Goal: Register for event/course

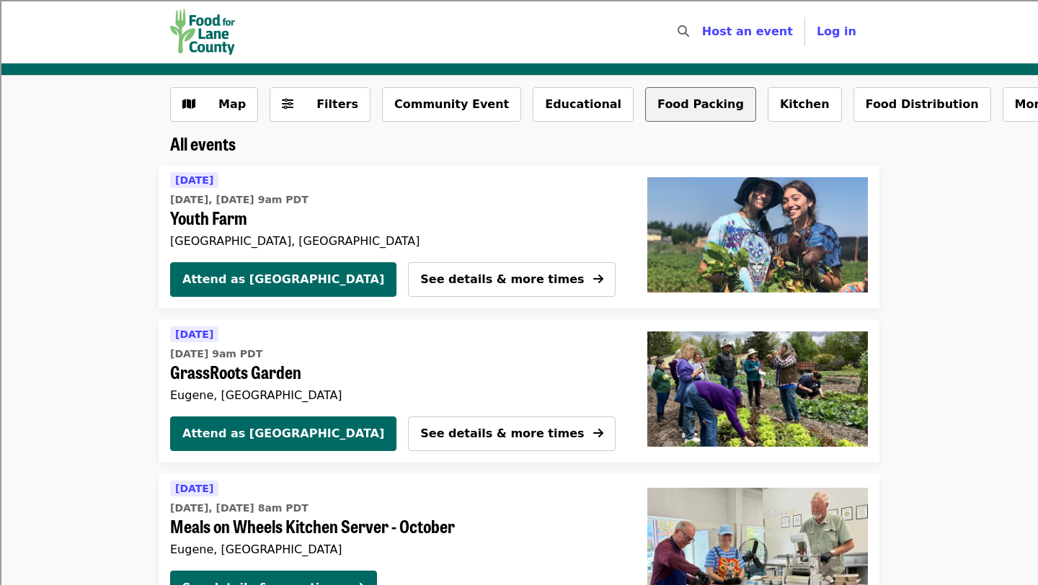
click at [653, 110] on button "Food Packing" at bounding box center [700, 104] width 111 height 35
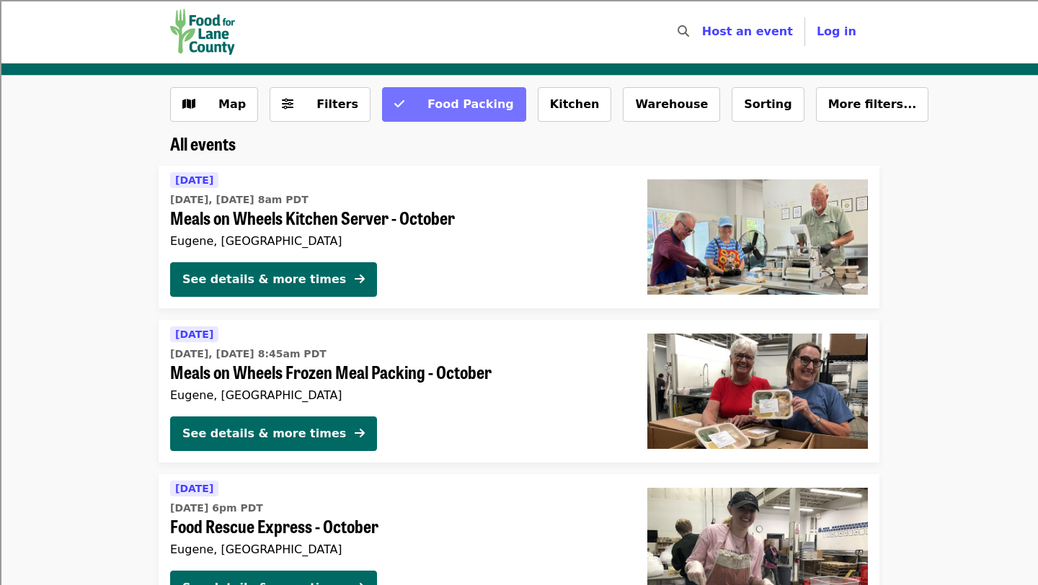
click at [461, 110] on span "Food Packing" at bounding box center [470, 104] width 86 height 14
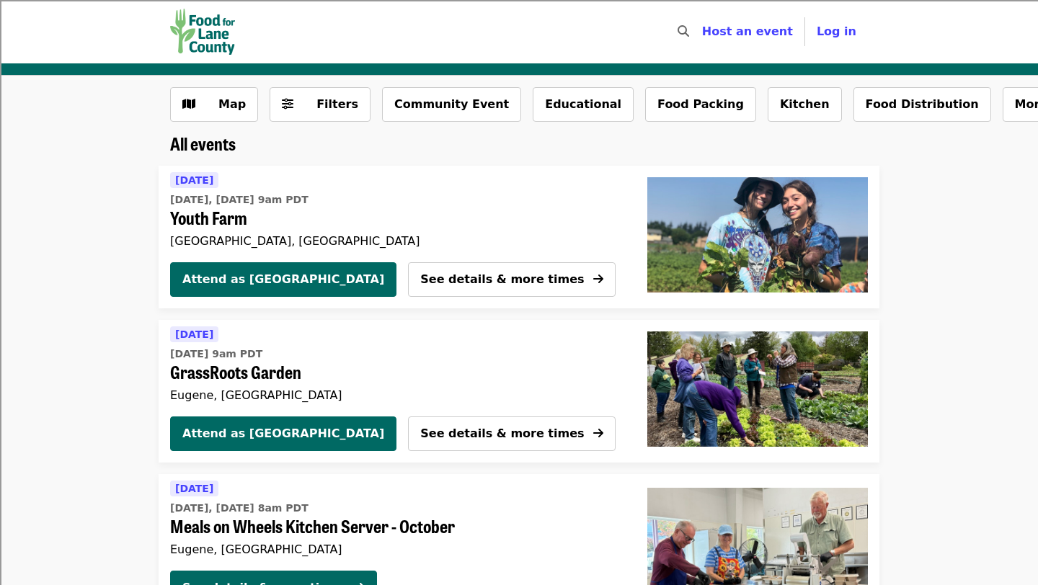
click at [713, 30] on div "Host an event Host" at bounding box center [747, 31] width 115 height 29
click at [689, 32] on icon "search icon" at bounding box center [683, 32] width 12 height 14
type input "**********"
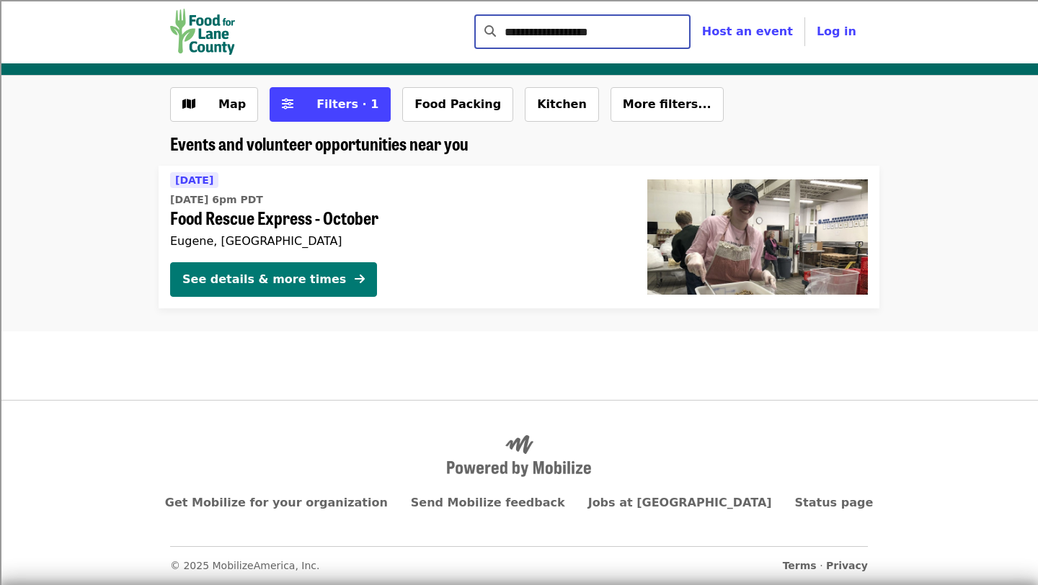
click at [355, 283] on icon "arrow-right icon" at bounding box center [360, 279] width 10 height 14
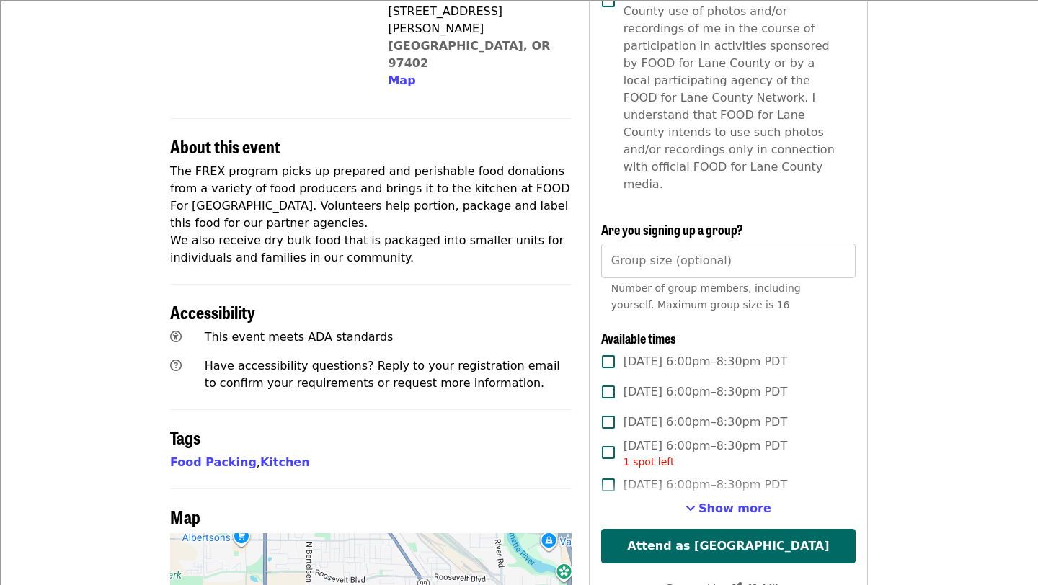
scroll to position [422, 0]
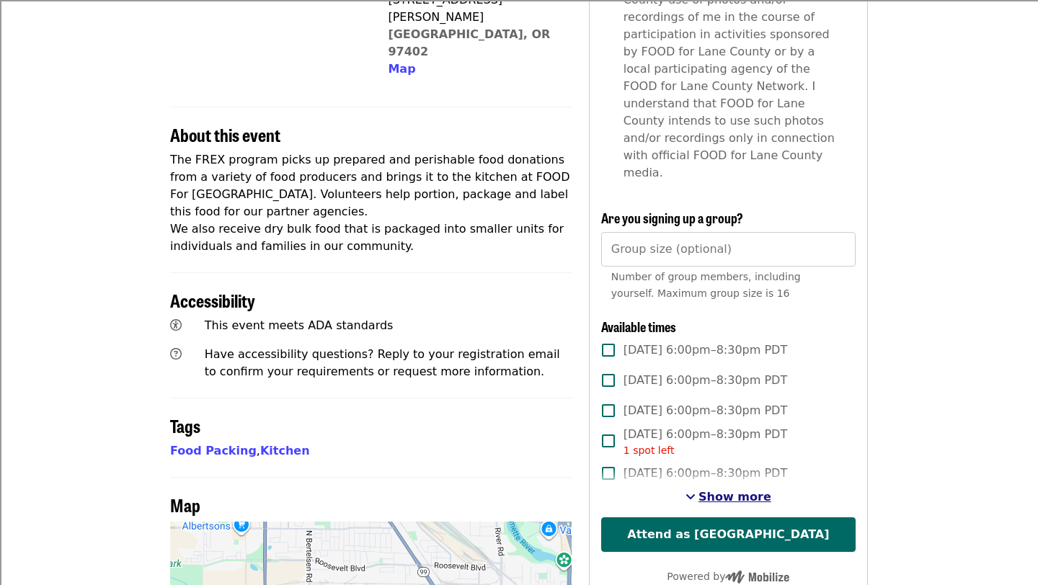
click at [750, 490] on span "Show more" at bounding box center [734, 497] width 73 height 14
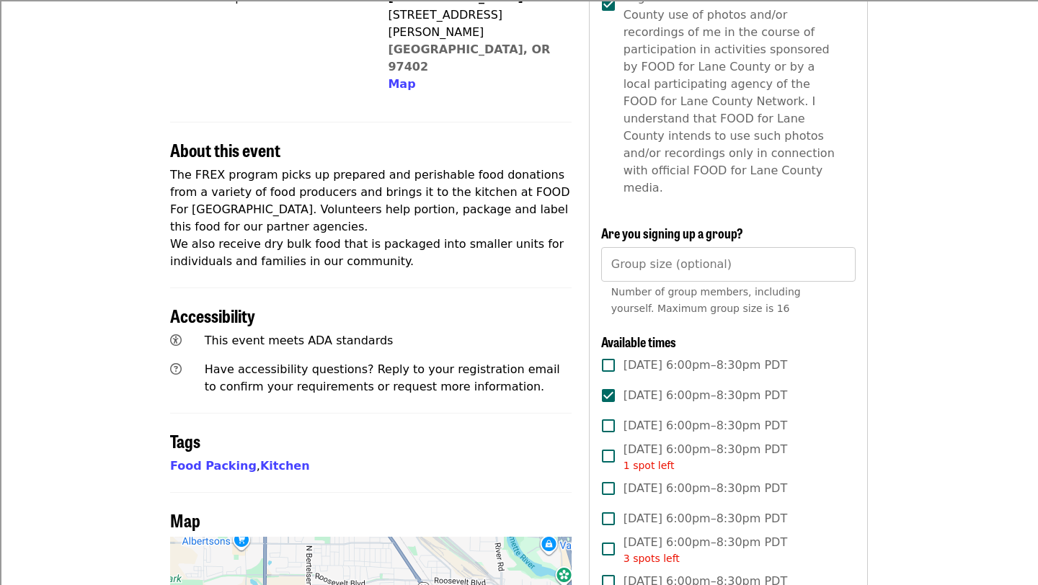
scroll to position [408, 0]
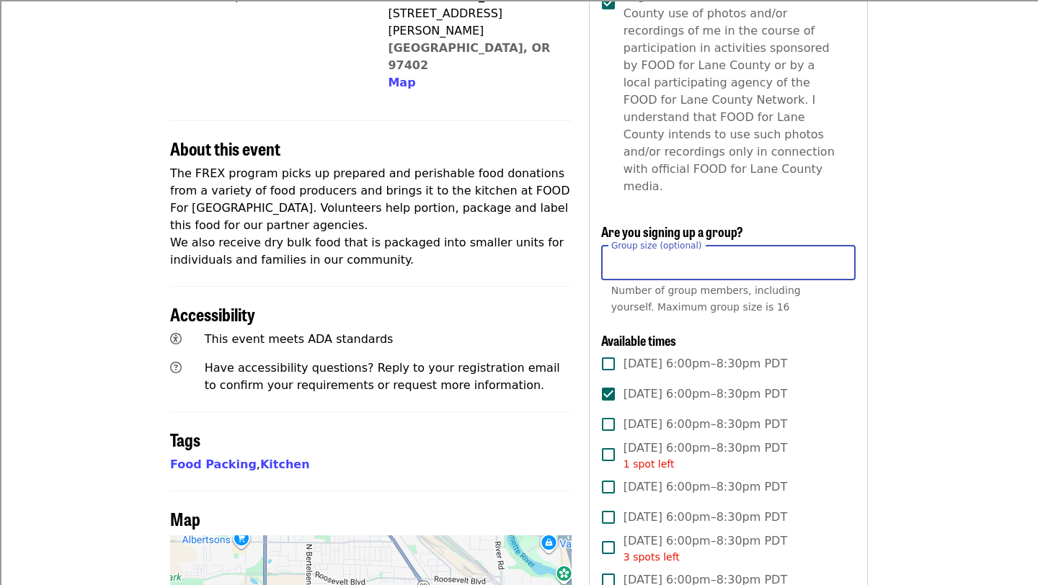
click at [750, 246] on input "Group size (optional)" at bounding box center [728, 263] width 254 height 35
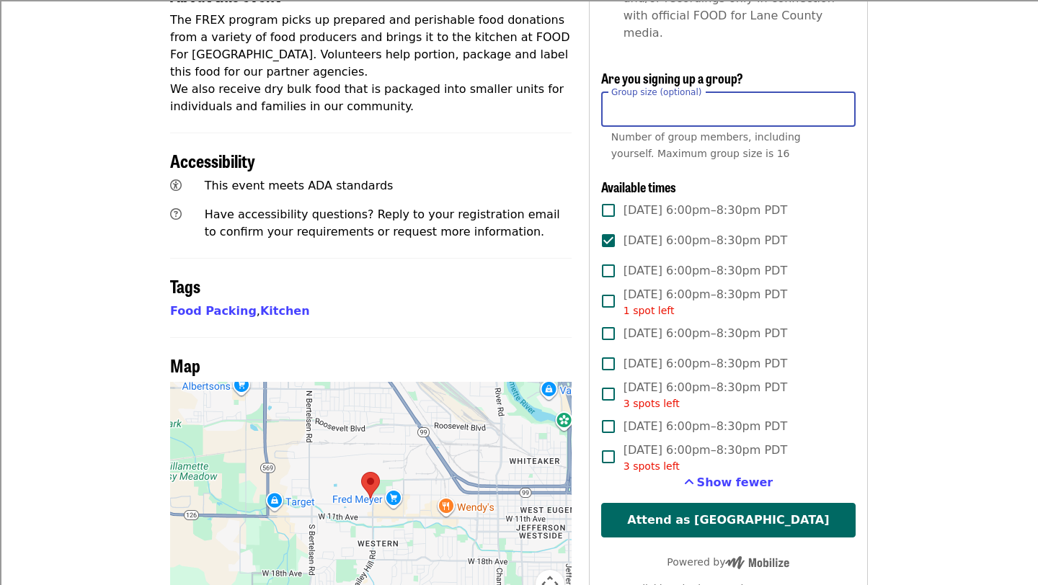
scroll to position [565, 0]
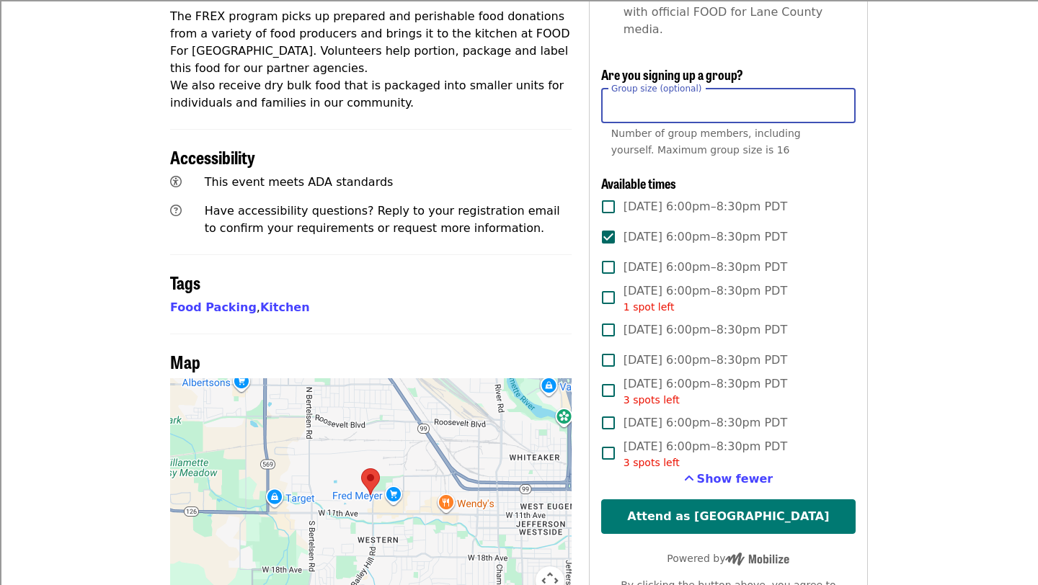
type input "*"
click at [783, 499] on button "Attend as [GEOGRAPHIC_DATA]" at bounding box center [728, 516] width 254 height 35
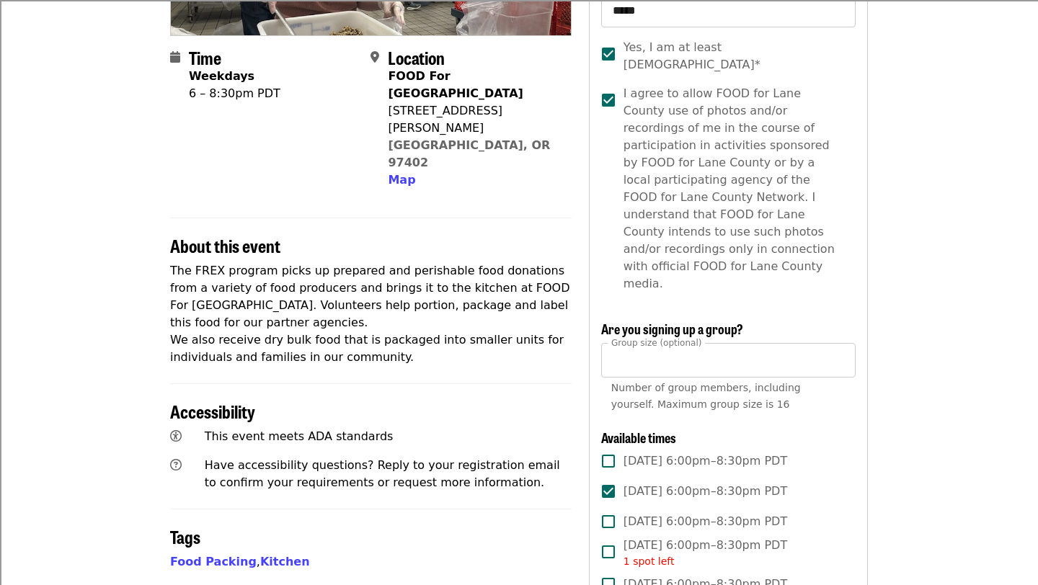
scroll to position [63, 0]
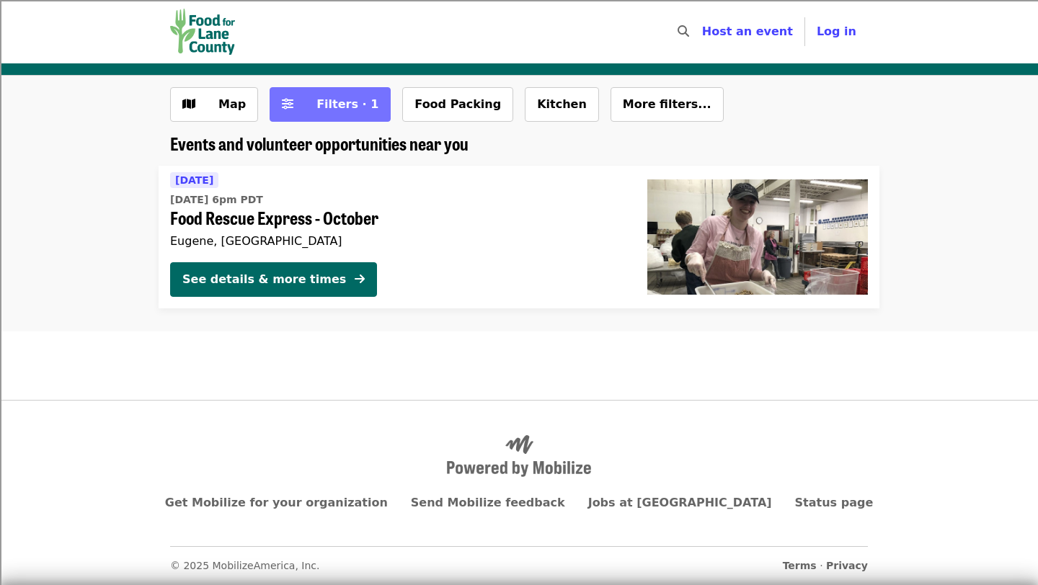
click at [346, 107] on span "Filters · 1" at bounding box center [347, 104] width 62 height 14
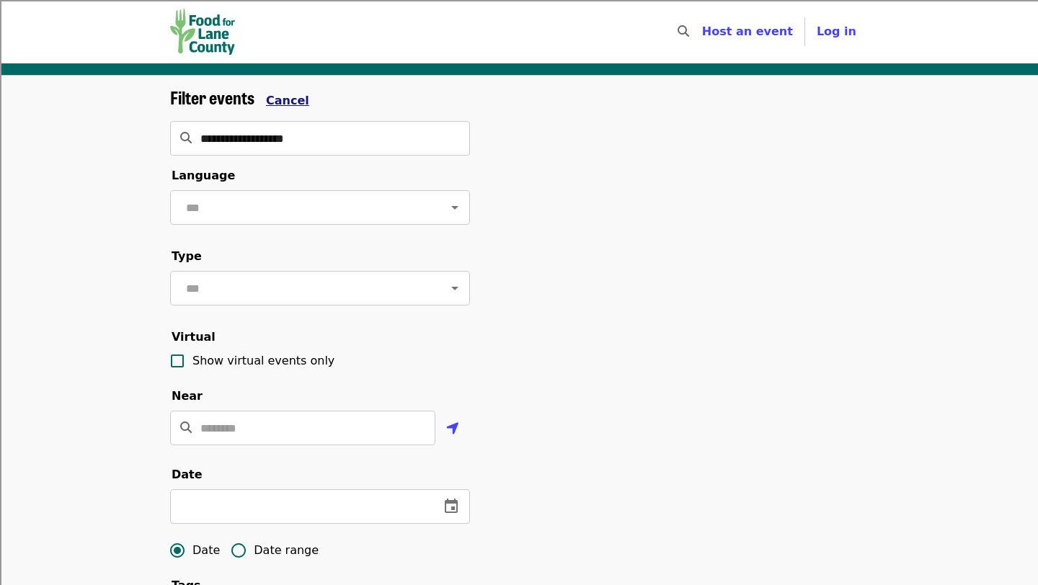
click at [292, 95] on span "Cancel" at bounding box center [287, 101] width 43 height 14
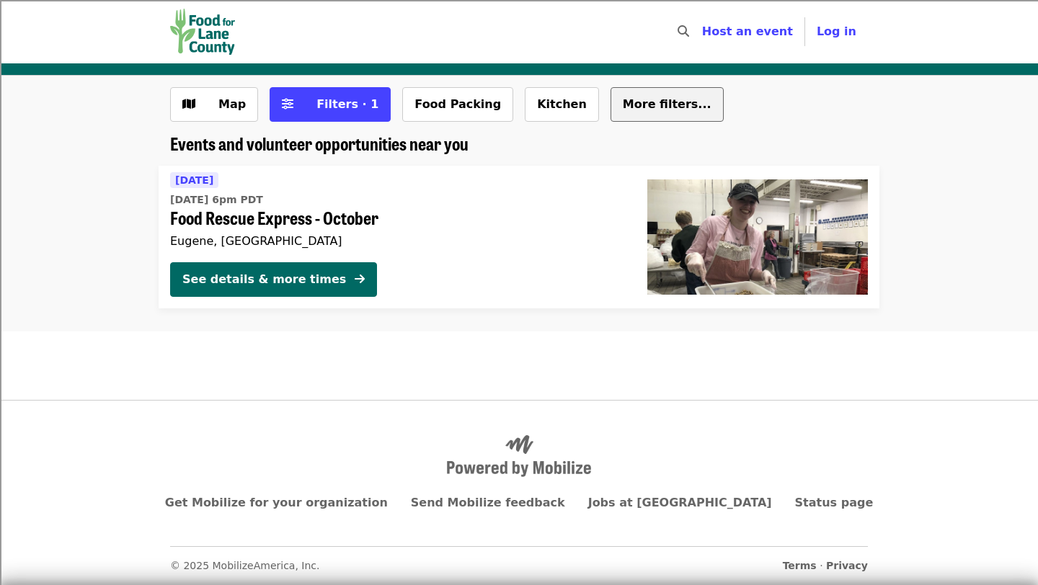
click at [629, 112] on button "More filters..." at bounding box center [666, 104] width 113 height 35
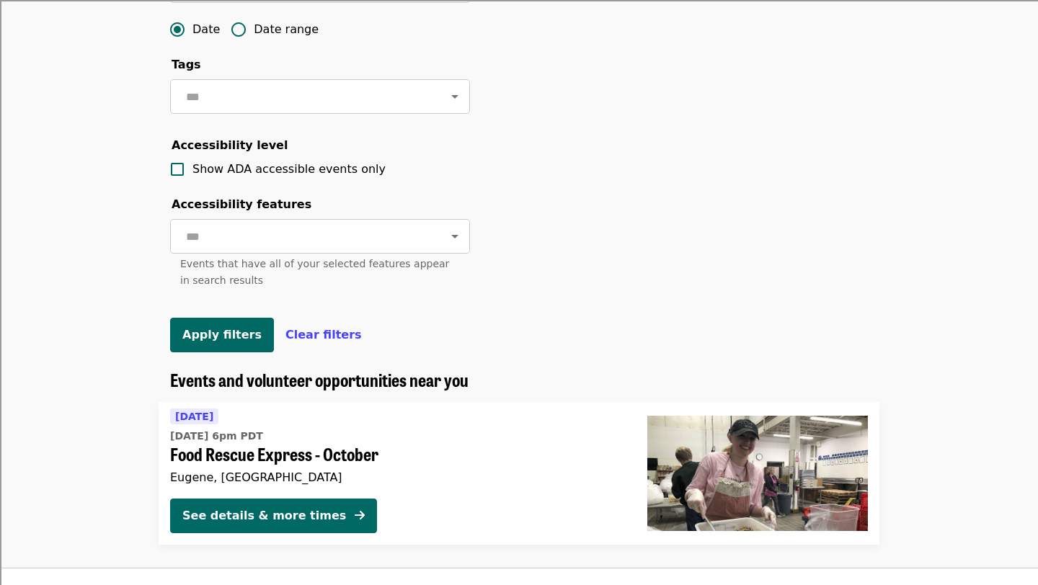
scroll to position [524, 0]
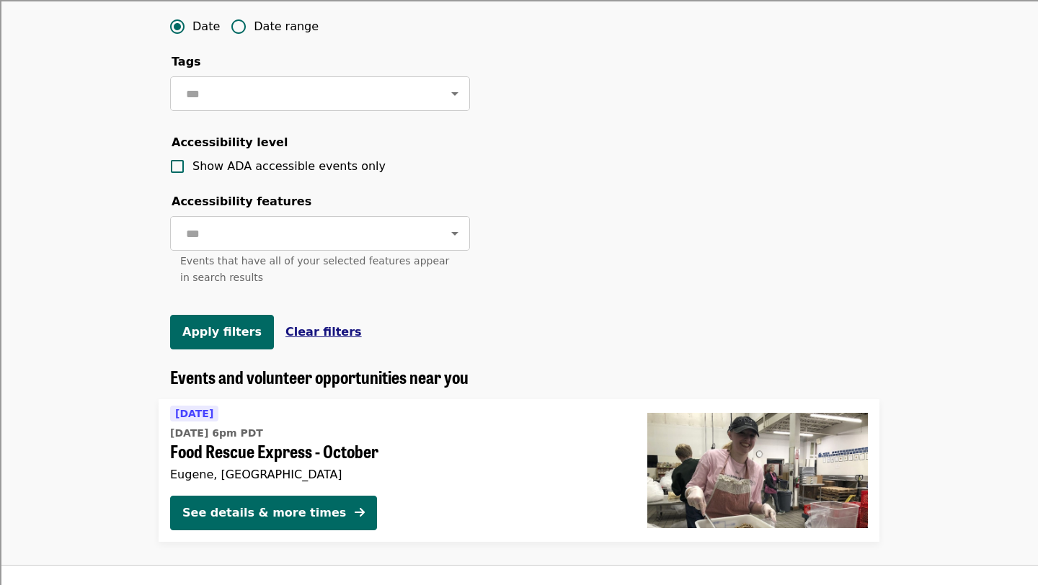
click at [313, 334] on span "Clear filters" at bounding box center [323, 332] width 76 height 14
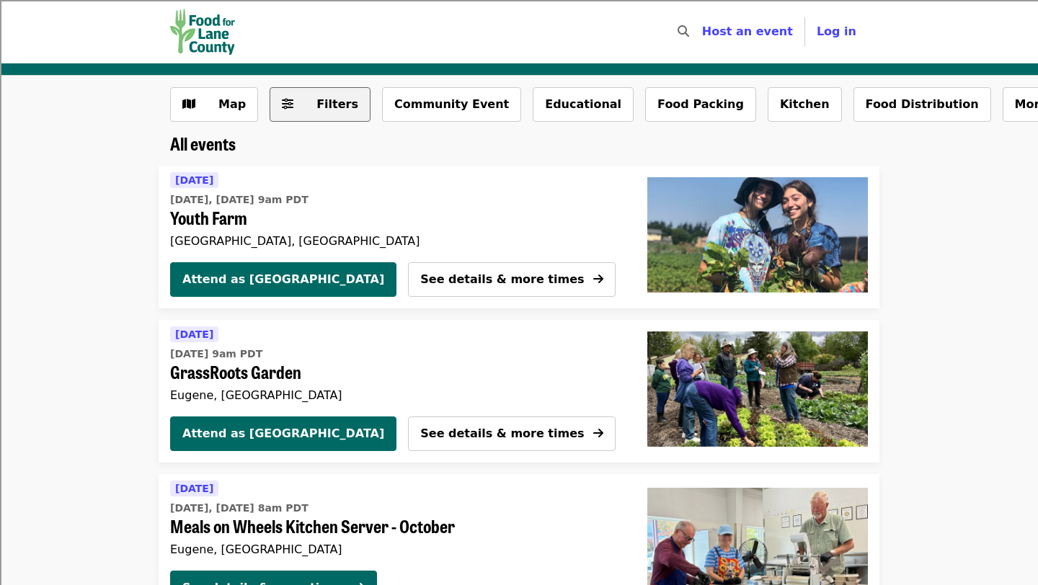
click at [322, 110] on span "Filters" at bounding box center [337, 104] width 42 height 14
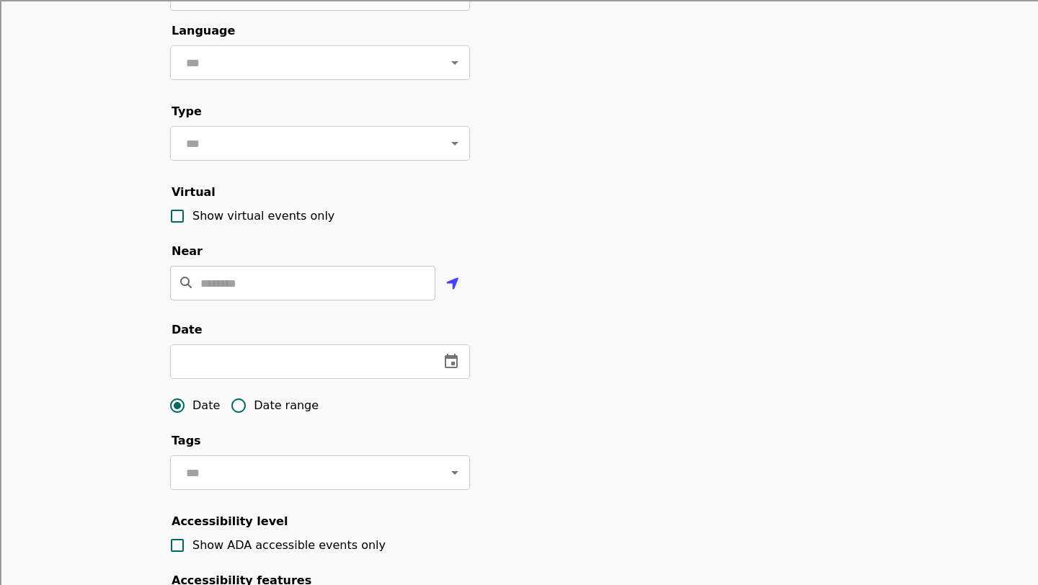
scroll to position [162, 0]
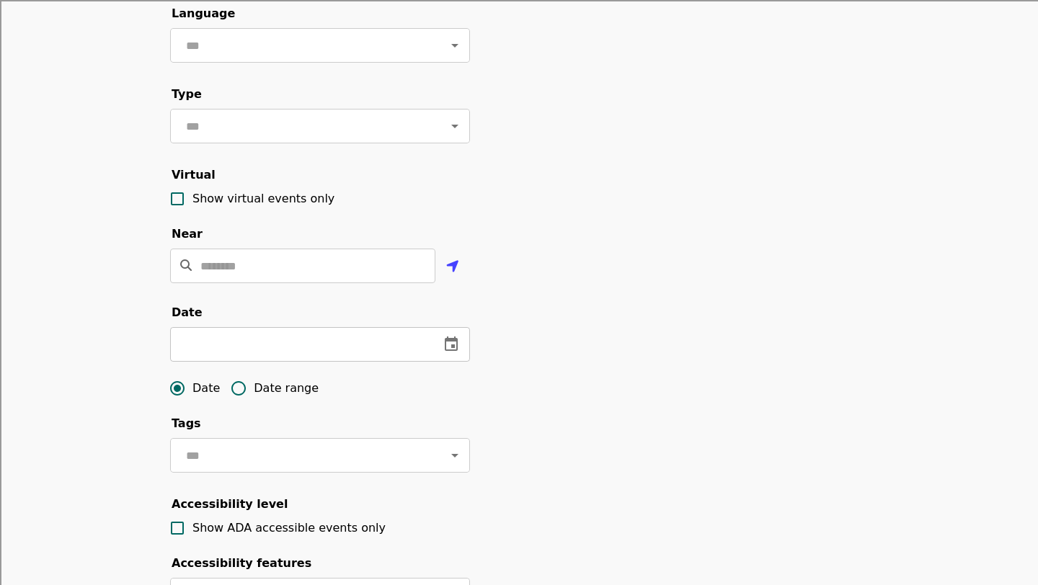
click at [448, 348] on icon "change date" at bounding box center [450, 344] width 17 height 17
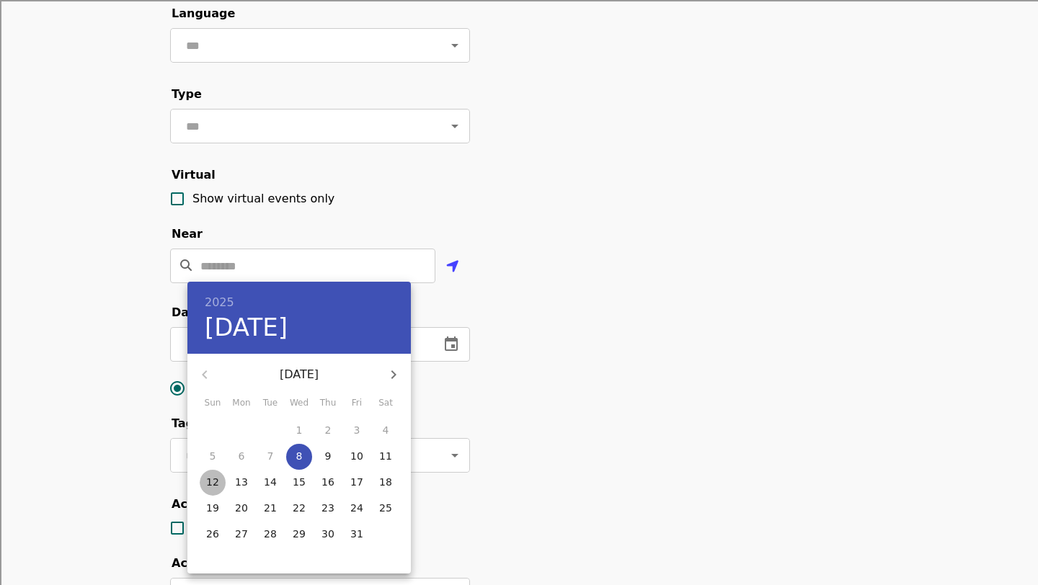
click at [213, 481] on p "12" at bounding box center [212, 482] width 13 height 14
type input "**********"
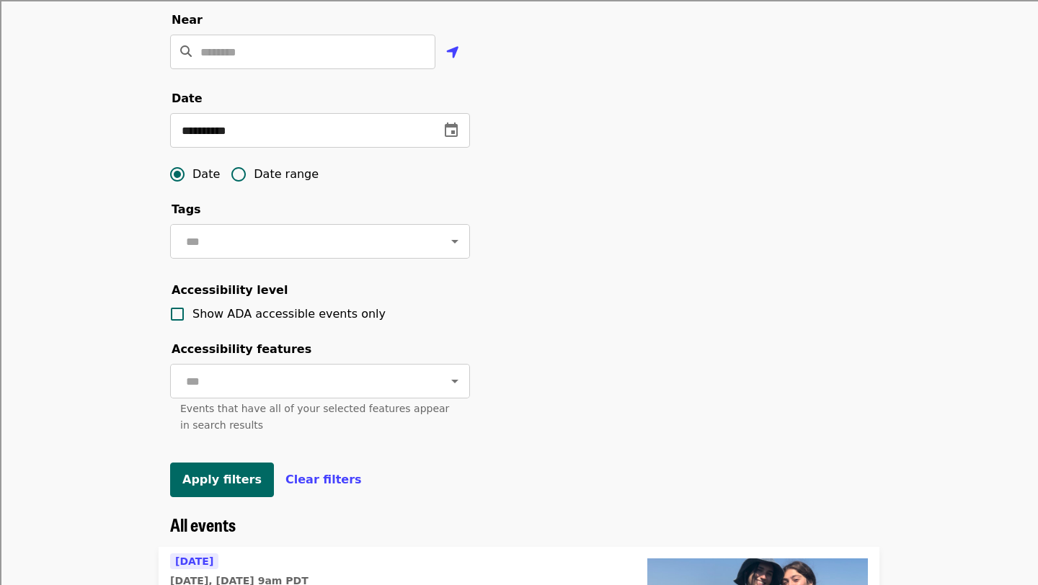
scroll to position [373, 0]
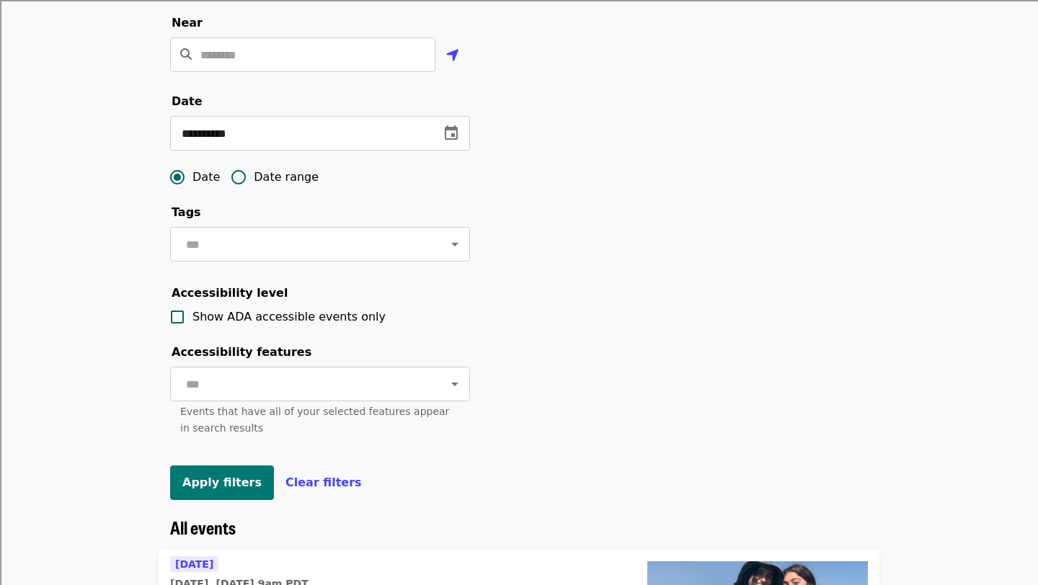
click at [199, 488] on span "Apply filters" at bounding box center [221, 483] width 79 height 14
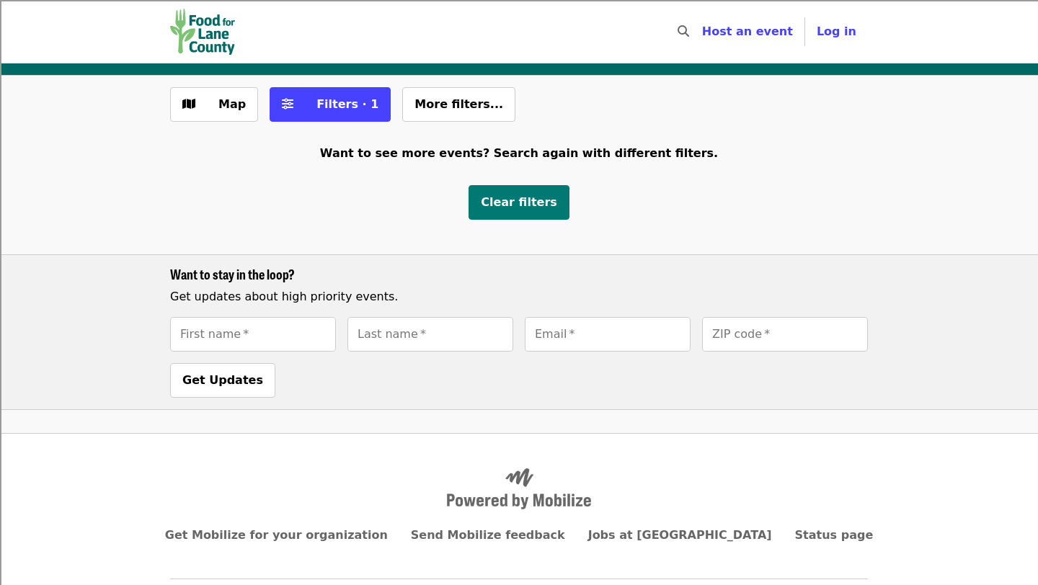
click at [525, 211] on button "Clear filters" at bounding box center [518, 202] width 101 height 35
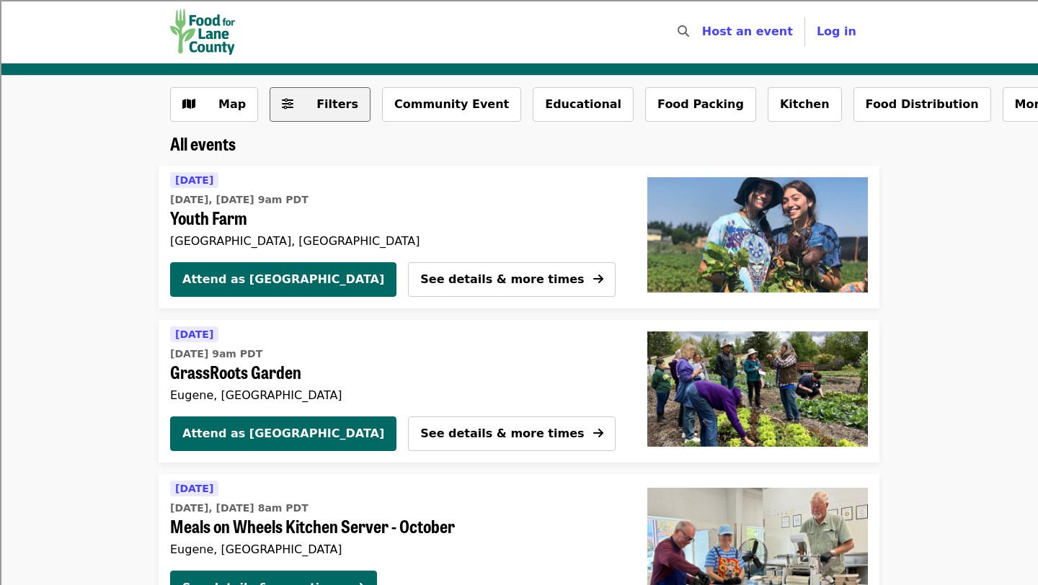
click at [304, 111] on span "Filters" at bounding box center [330, 104] width 56 height 17
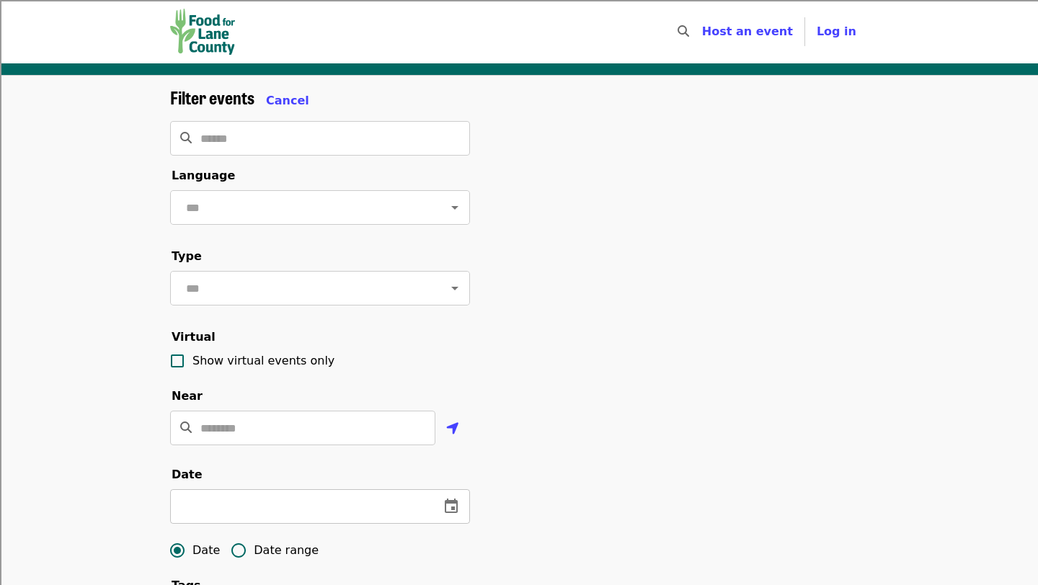
click at [458, 499] on icon "change date" at bounding box center [450, 506] width 17 height 17
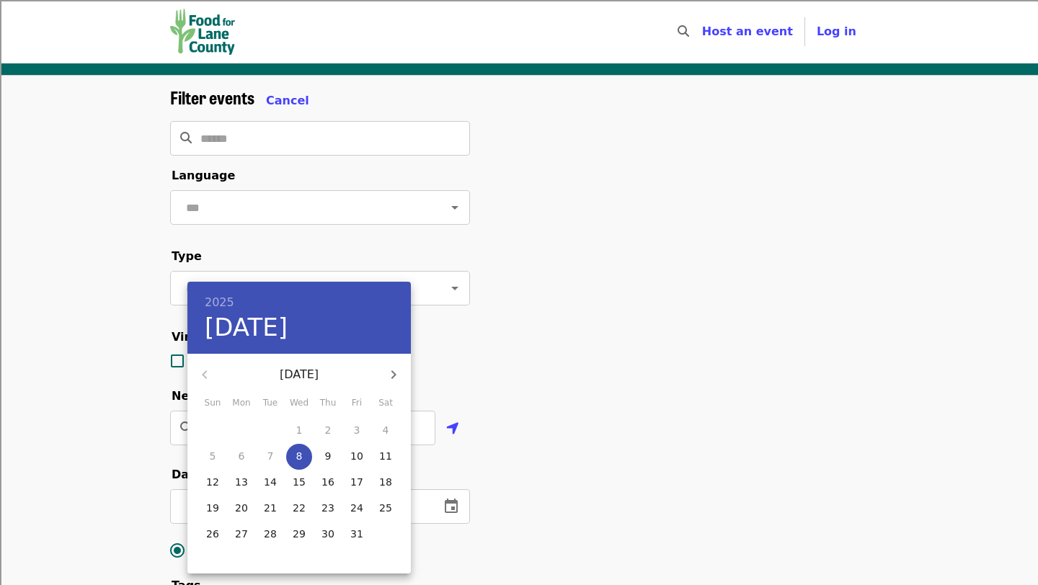
click at [352, 464] on button "10" at bounding box center [357, 457] width 26 height 26
type input "**********"
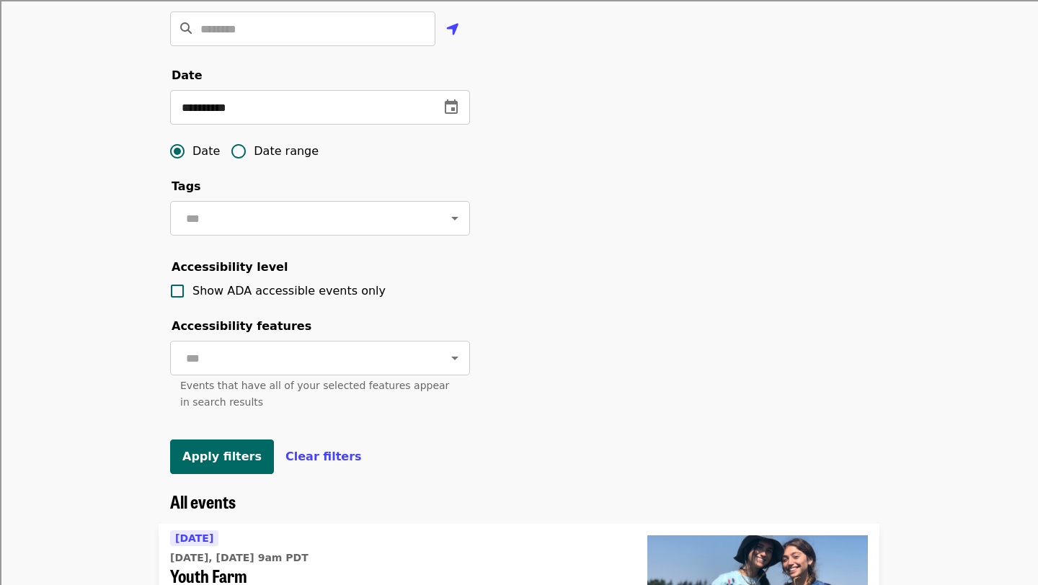
scroll to position [411, 0]
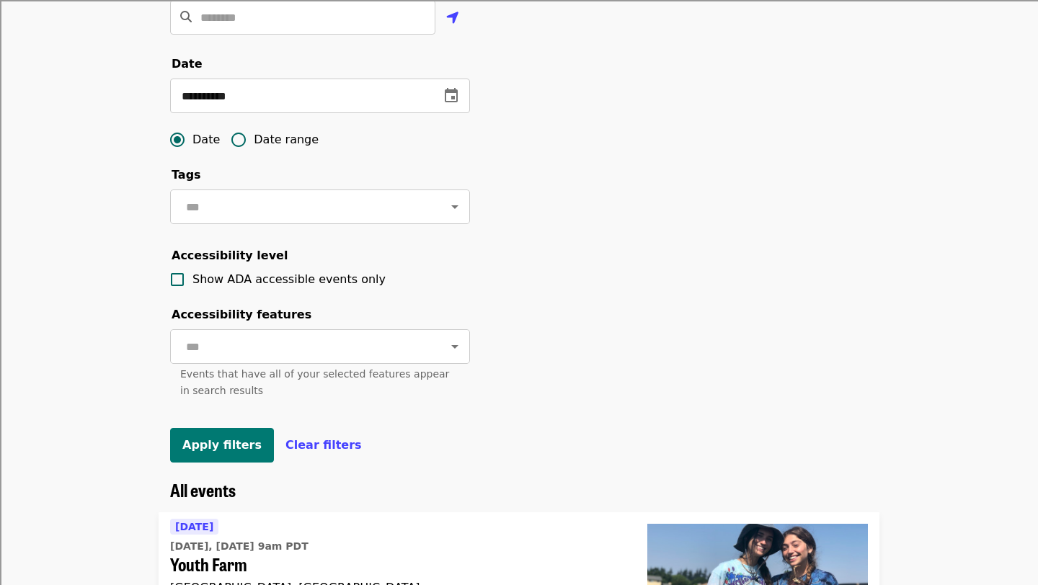
click at [239, 449] on span "Apply filters" at bounding box center [221, 445] width 79 height 14
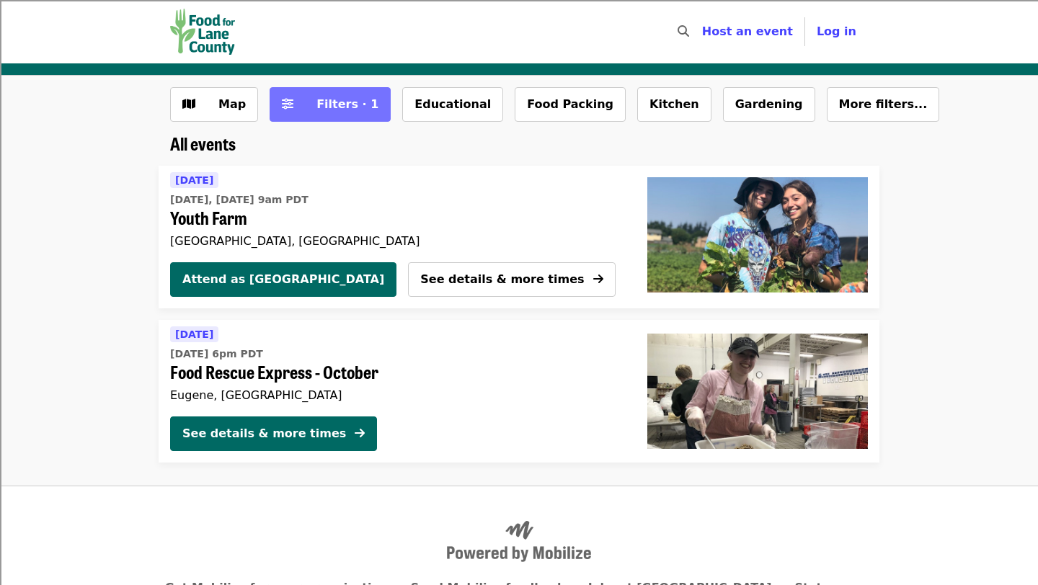
click at [346, 106] on span "Filters · 1" at bounding box center [347, 104] width 62 height 14
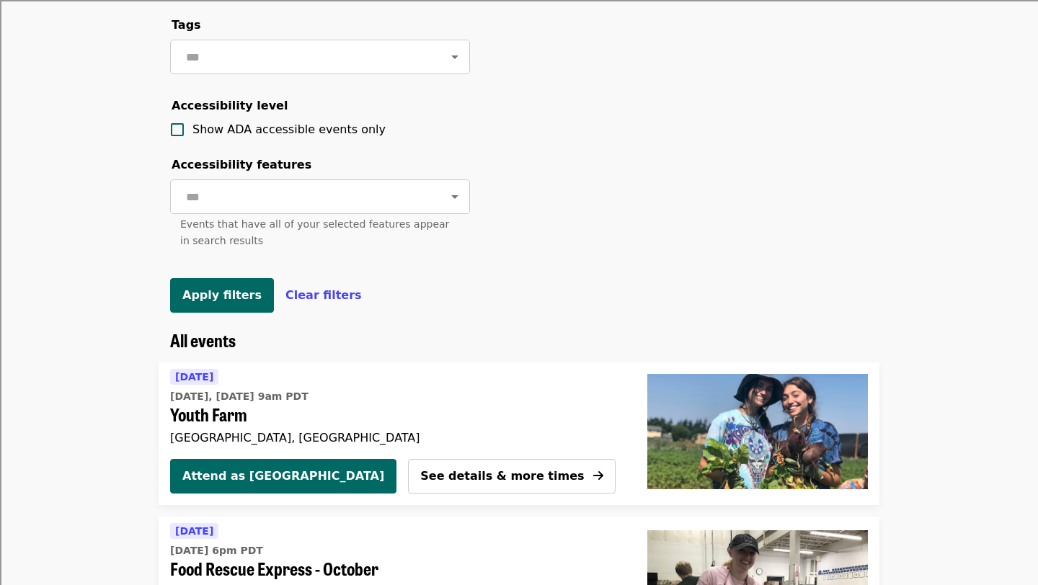
click at [244, 302] on button "Apply filters" at bounding box center [222, 295] width 104 height 35
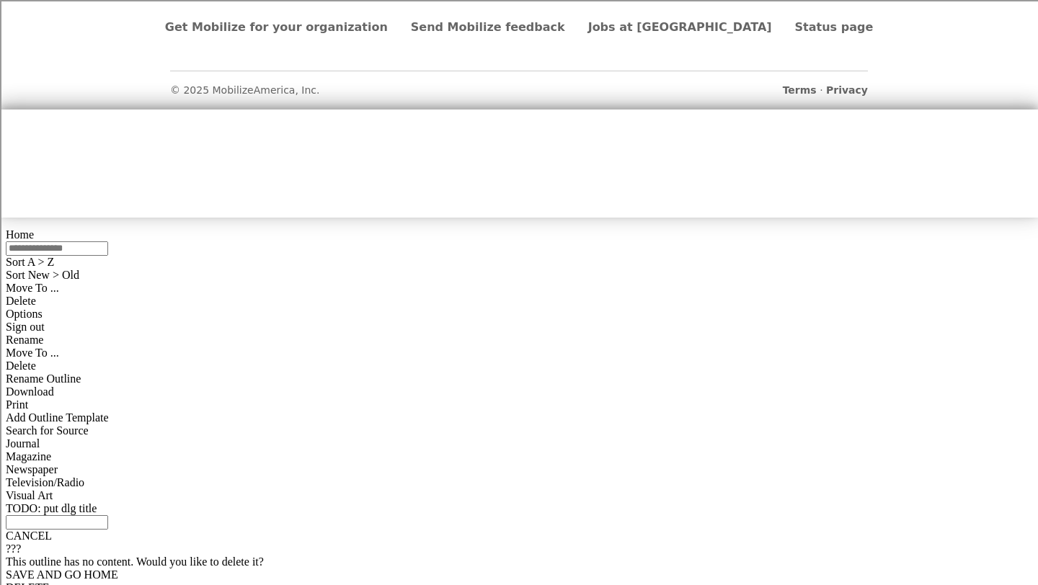
scroll to position [85, 0]
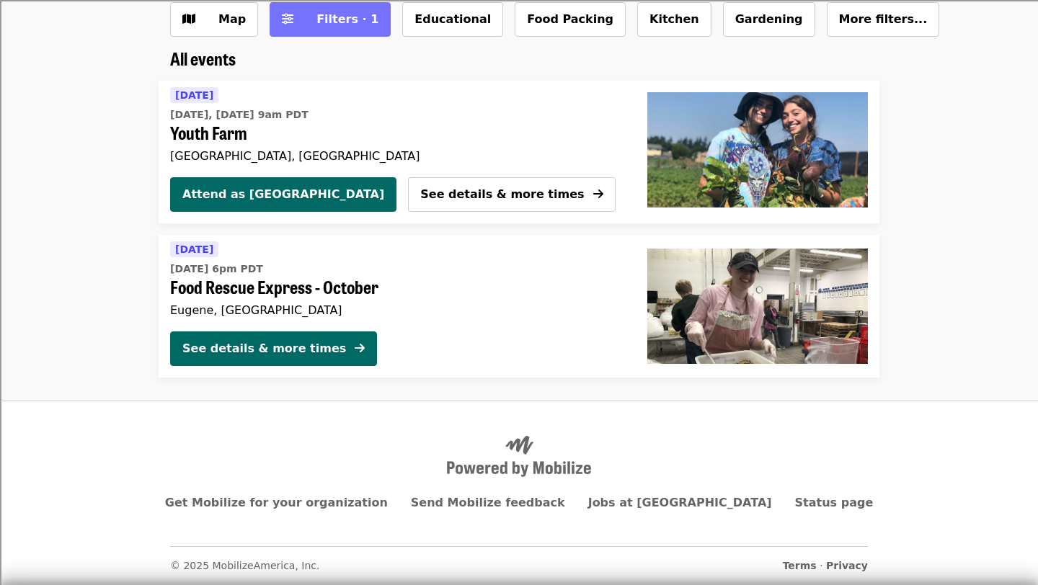
click at [308, 19] on span "Filters · 1" at bounding box center [340, 19] width 76 height 17
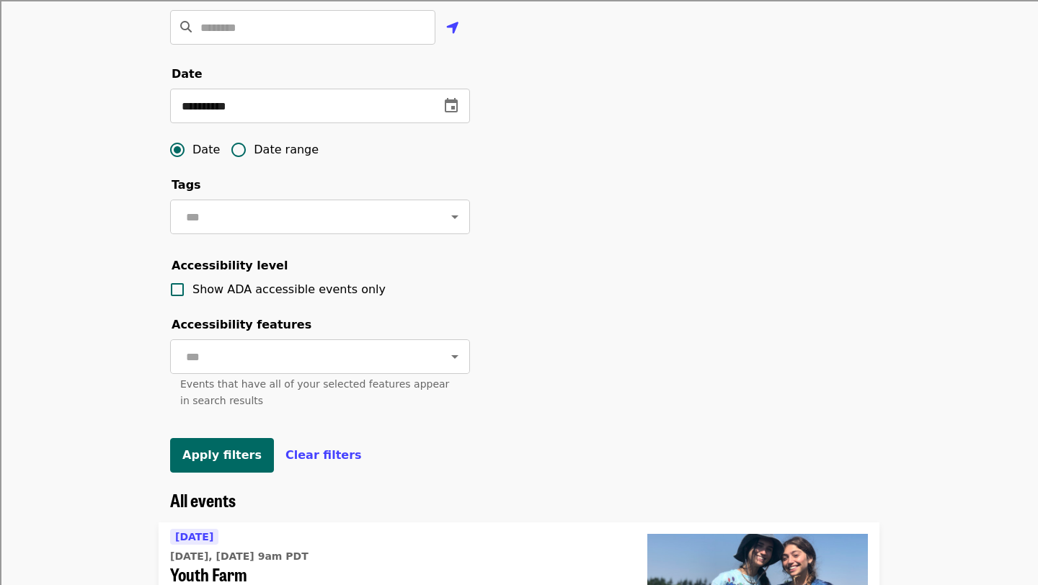
scroll to position [406, 0]
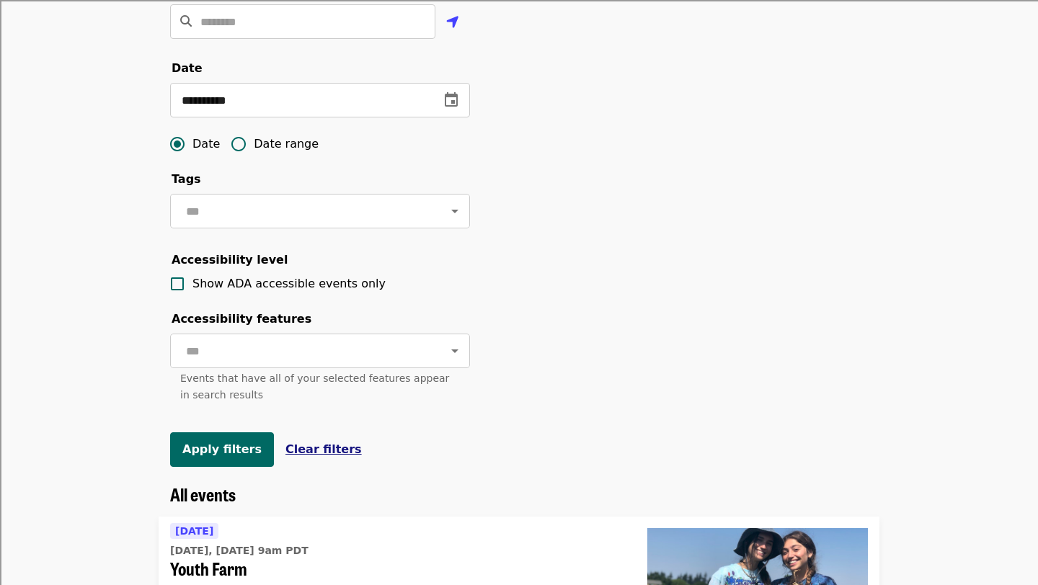
click at [323, 455] on span "Clear filters" at bounding box center [323, 449] width 76 height 14
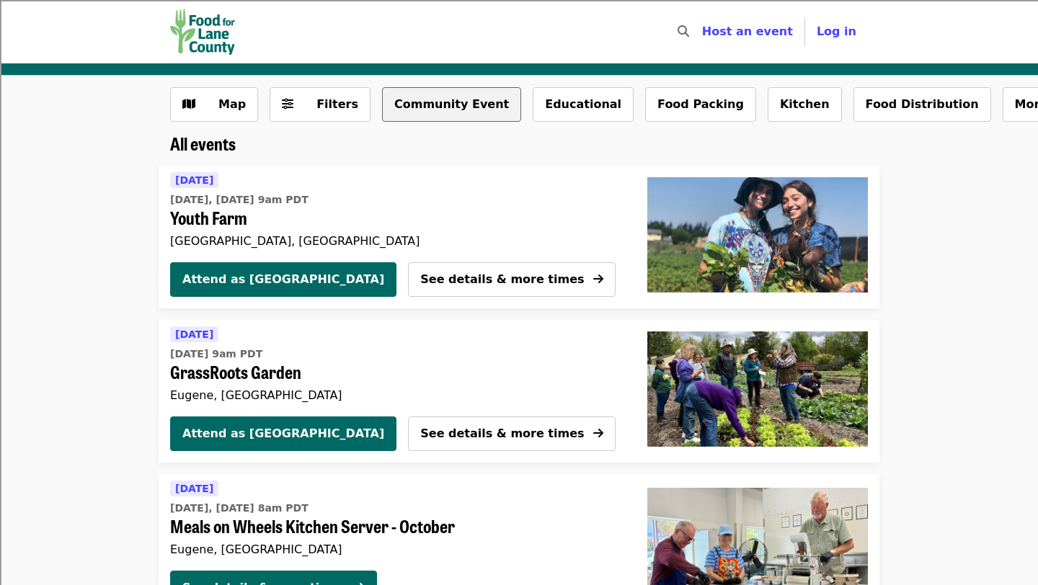
click at [446, 108] on button "Community Event" at bounding box center [451, 104] width 139 height 35
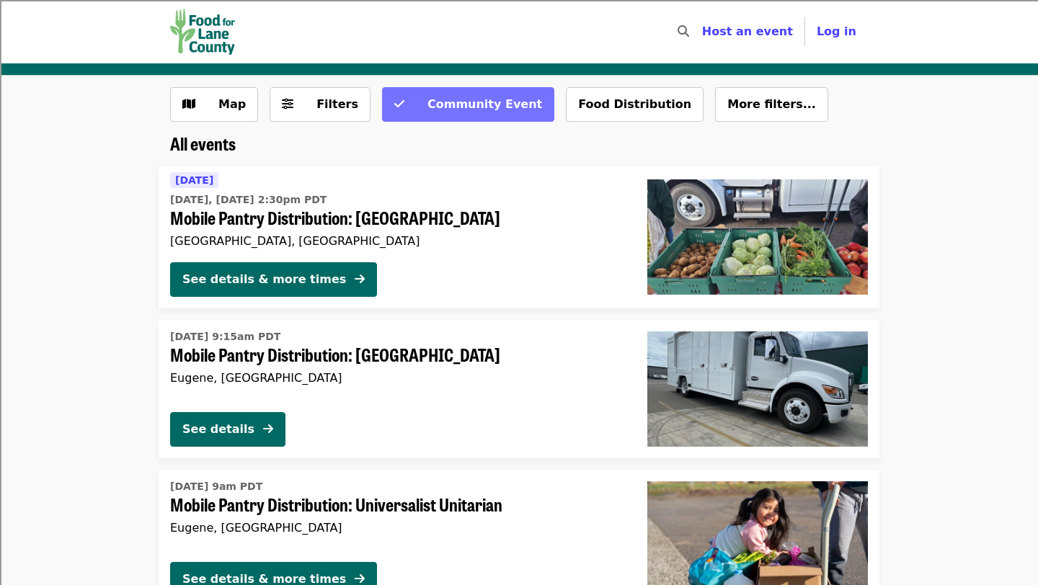
click at [454, 110] on span "Community Event" at bounding box center [484, 104] width 115 height 14
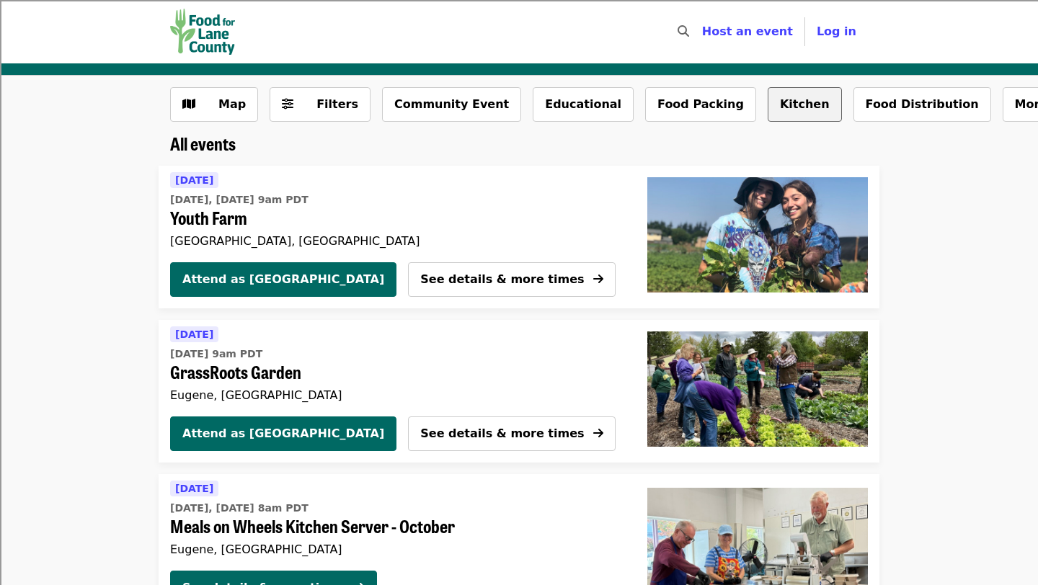
click at [768, 107] on button "Kitchen" at bounding box center [805, 104] width 74 height 35
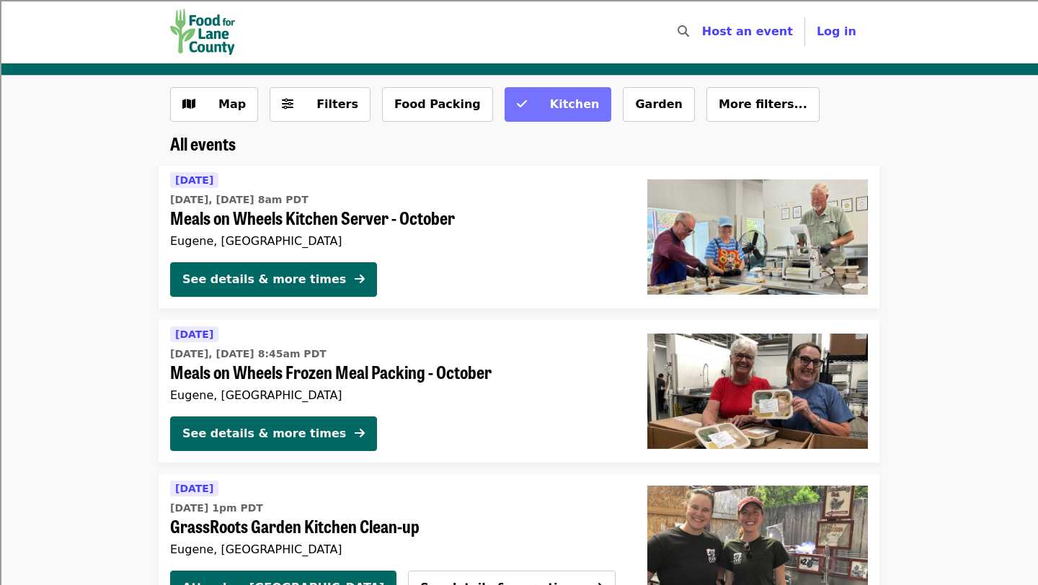
click at [526, 95] on button "Kitchen" at bounding box center [557, 104] width 107 height 35
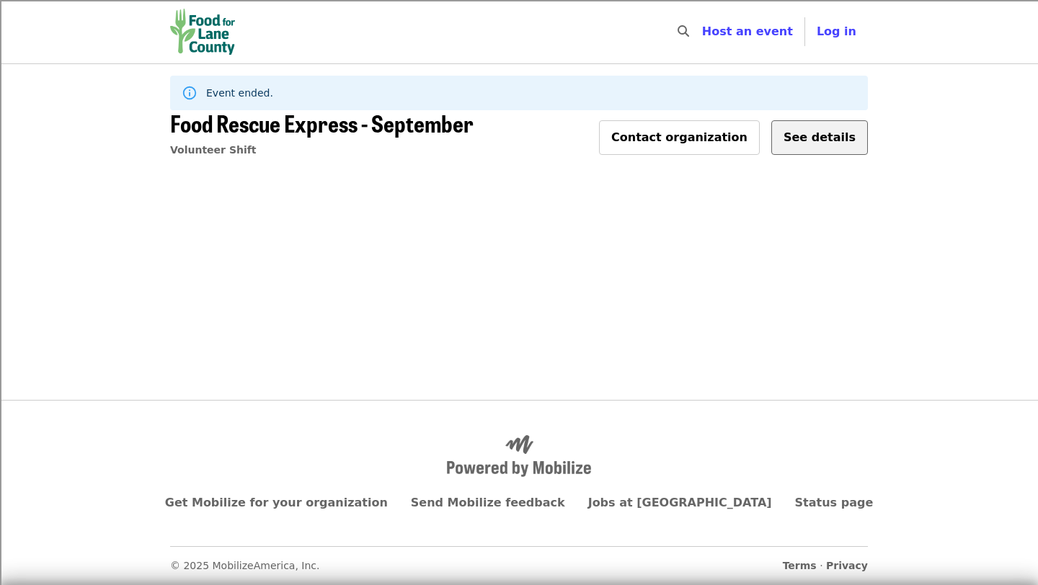
click at [825, 135] on span "See details" at bounding box center [819, 137] width 72 height 14
